Goal: Information Seeking & Learning: Learn about a topic

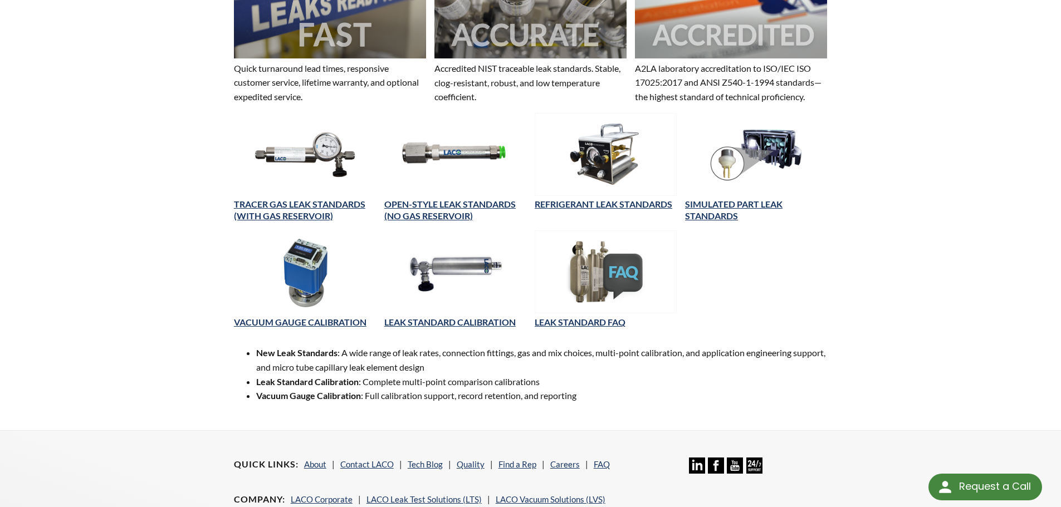
scroll to position [445, 0]
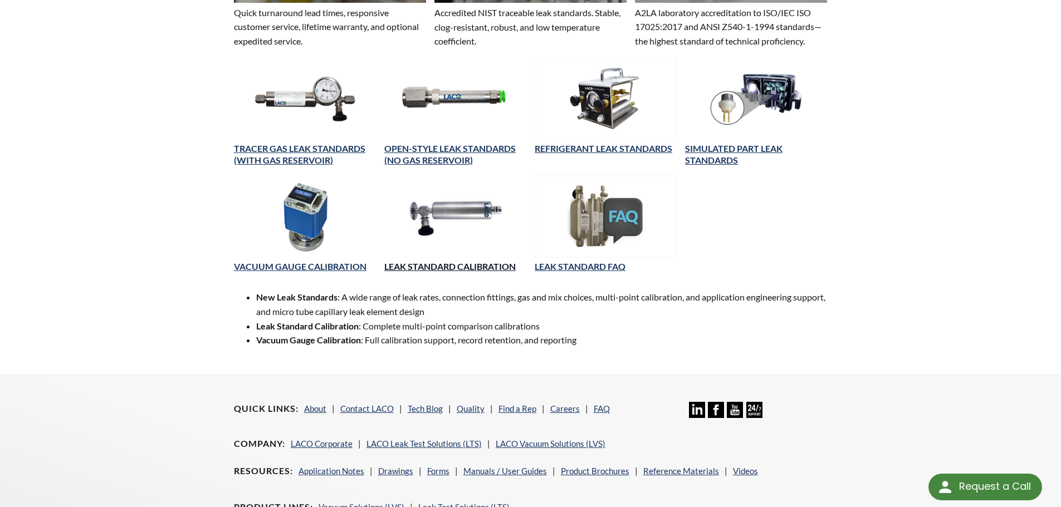
click at [431, 266] on link "LEAK STANDARD CALIBRATION" at bounding box center [449, 266] width 131 height 11
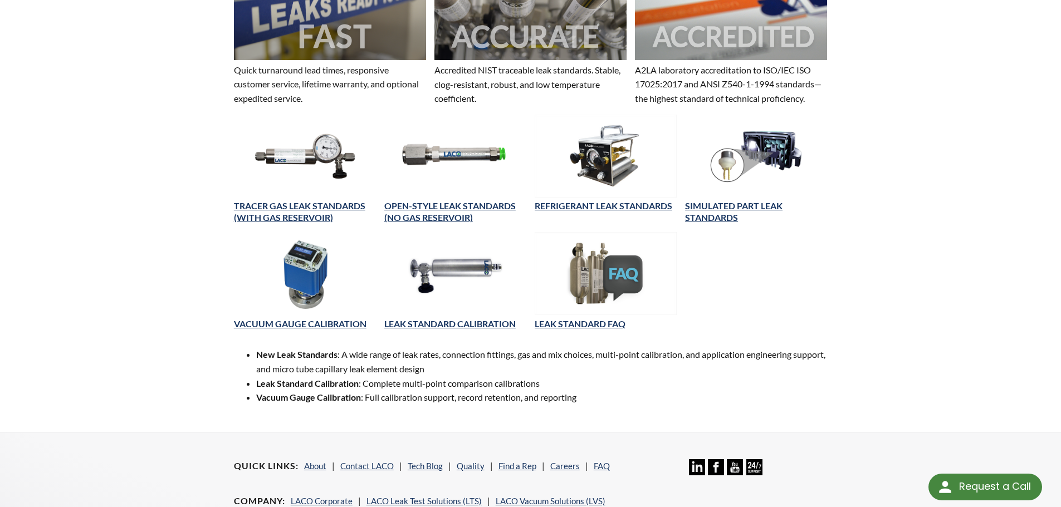
scroll to position [501, 0]
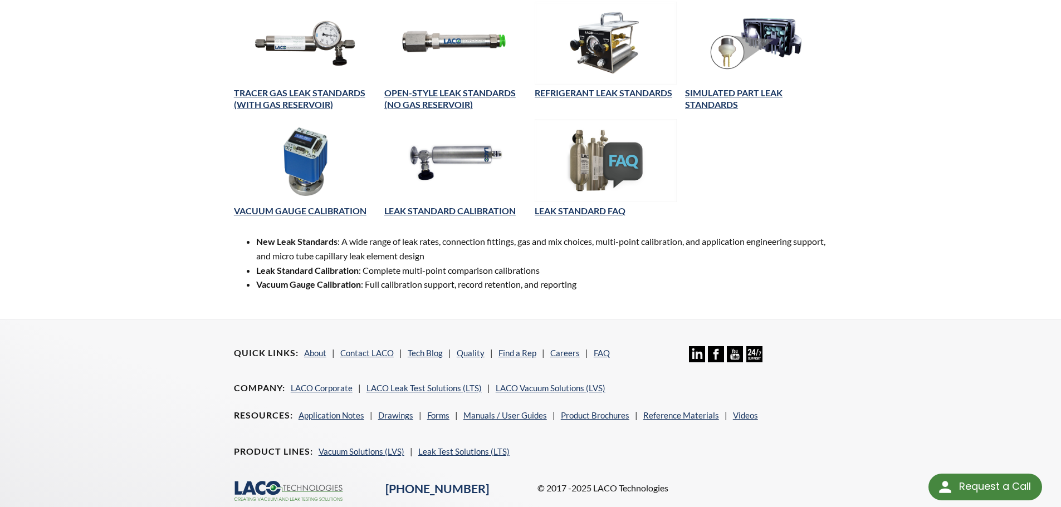
click at [301, 281] on strong "Vacuum Gauge Calibration" at bounding box center [308, 284] width 105 height 11
drag, startPoint x: 278, startPoint y: 284, endPoint x: 531, endPoint y: 296, distance: 252.5
click at [520, 291] on li "Vacuum Gauge Calibration : Full calibration support, record retention, and repo…" at bounding box center [541, 284] width 571 height 14
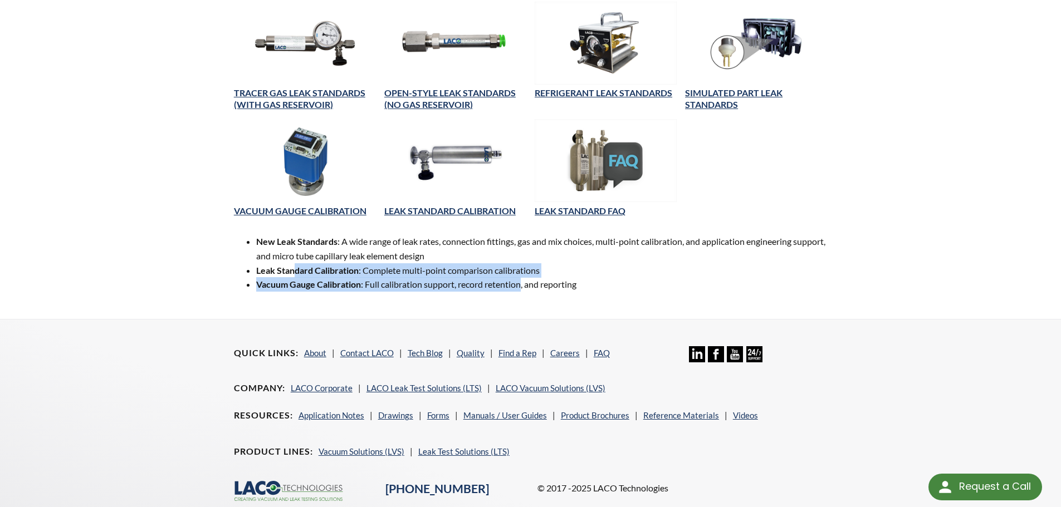
drag, startPoint x: 522, startPoint y: 289, endPoint x: 296, endPoint y: 275, distance: 227.0
click at [296, 275] on ul "New Leak Standards : A wide range of leak rates, connection fittings, gas and m…" at bounding box center [530, 262] width 593 height 57
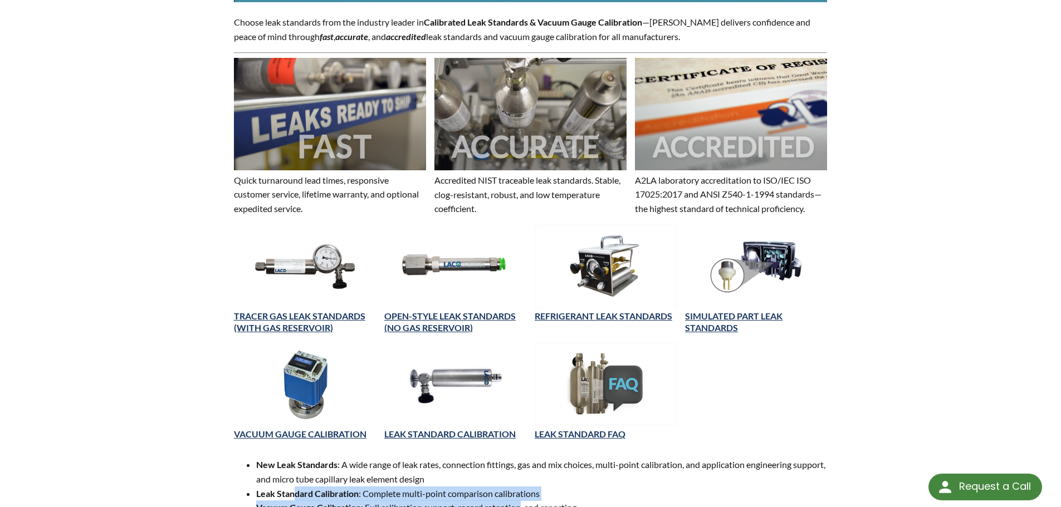
scroll to position [278, 0]
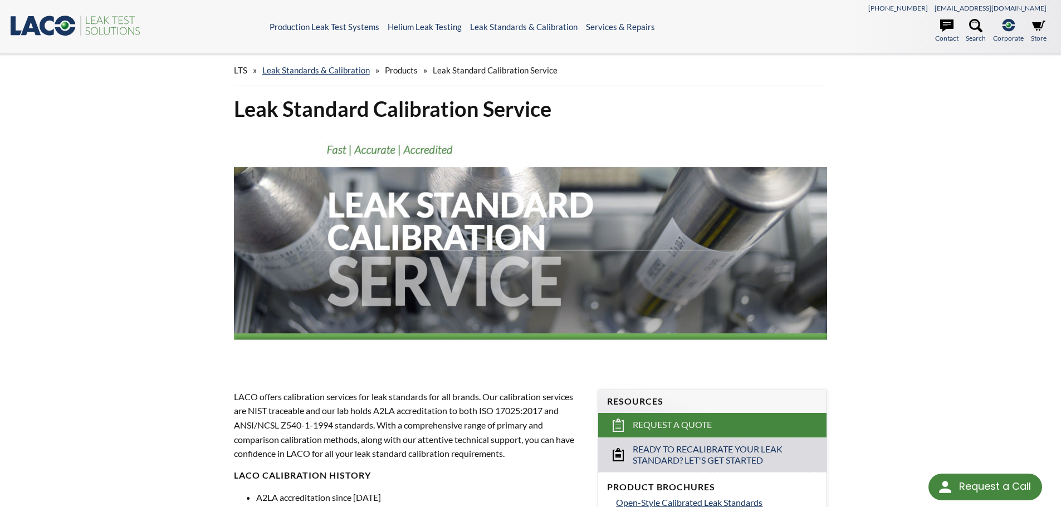
scroll to position [223, 0]
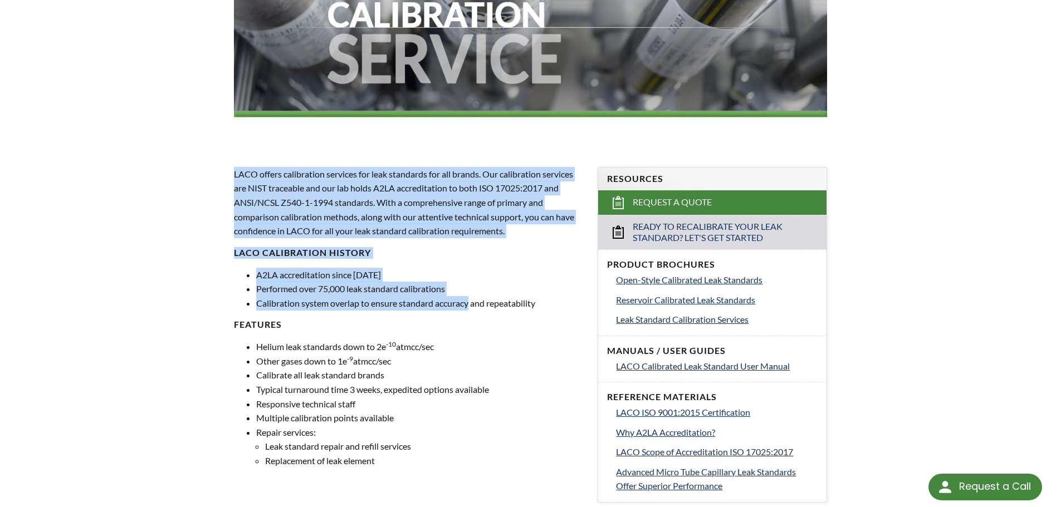
drag, startPoint x: 232, startPoint y: 170, endPoint x: 468, endPoint y: 302, distance: 270.9
click at [468, 302] on div "LACO offers calibration services for leak standards for all brands. Our calibra…" at bounding box center [409, 317] width 364 height 337
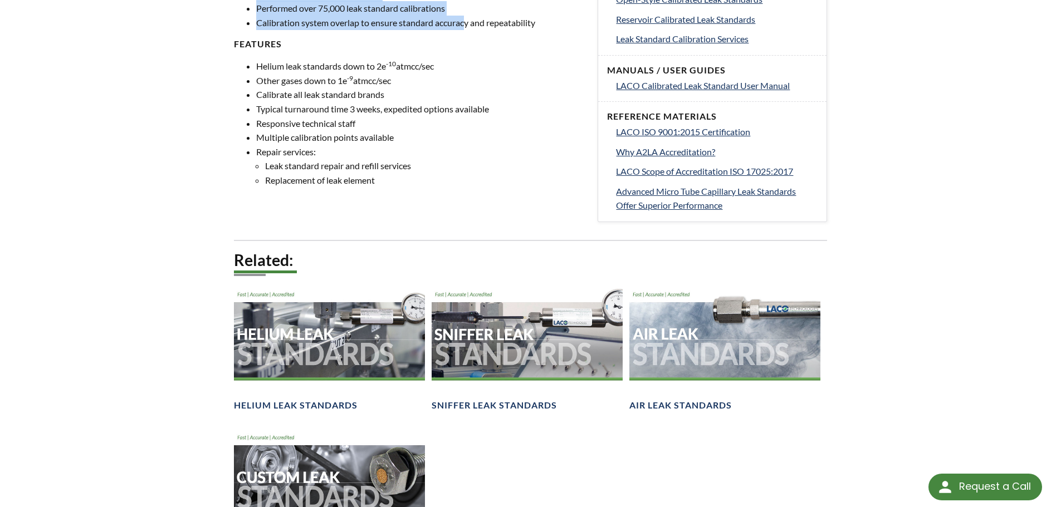
scroll to position [501, 0]
